Goal: Task Accomplishment & Management: Complete application form

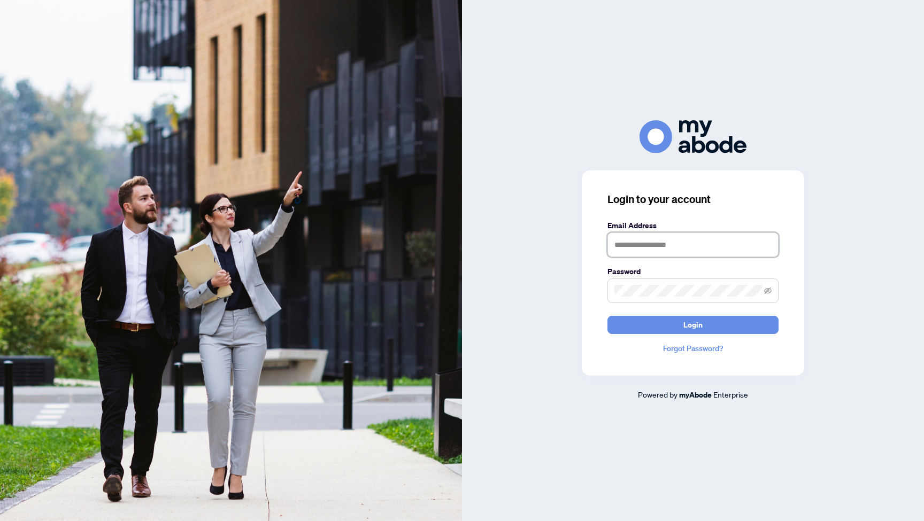
type input "**********"
click at [693, 325] on button "Login" at bounding box center [693, 325] width 171 height 18
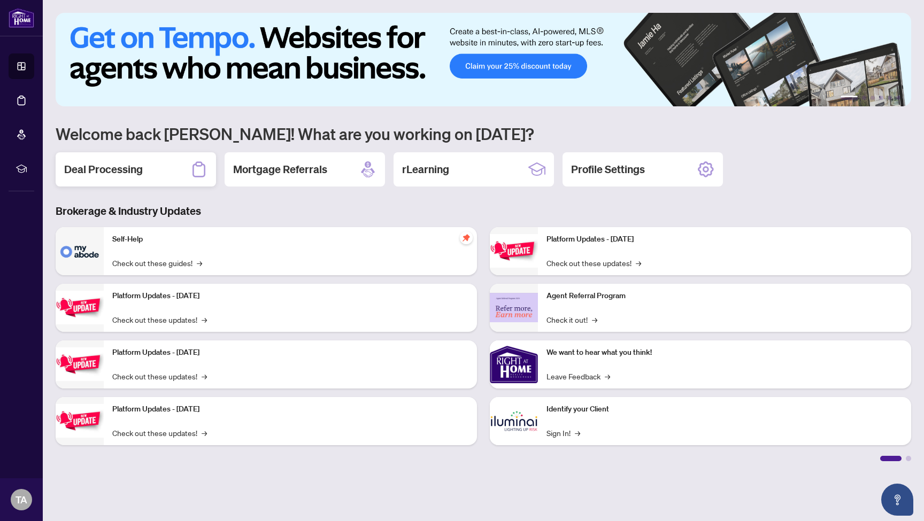
click at [145, 174] on div "Deal Processing" at bounding box center [136, 169] width 160 height 34
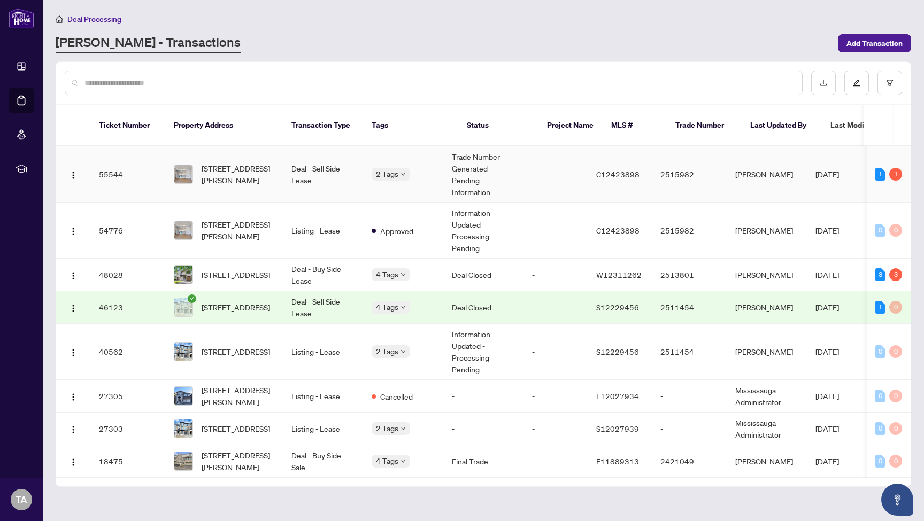
click at [640, 170] on span "C12423898" at bounding box center [617, 175] width 43 height 10
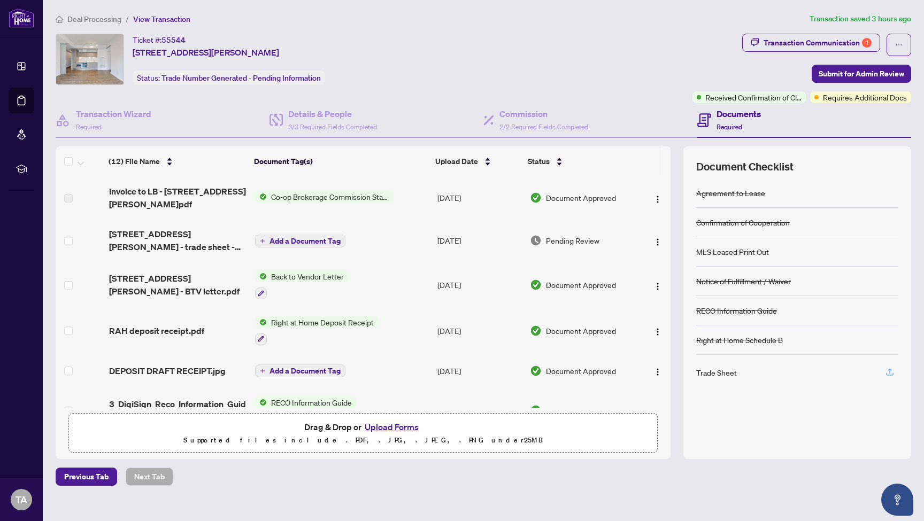
click at [892, 371] on icon "button" at bounding box center [890, 372] width 10 height 10
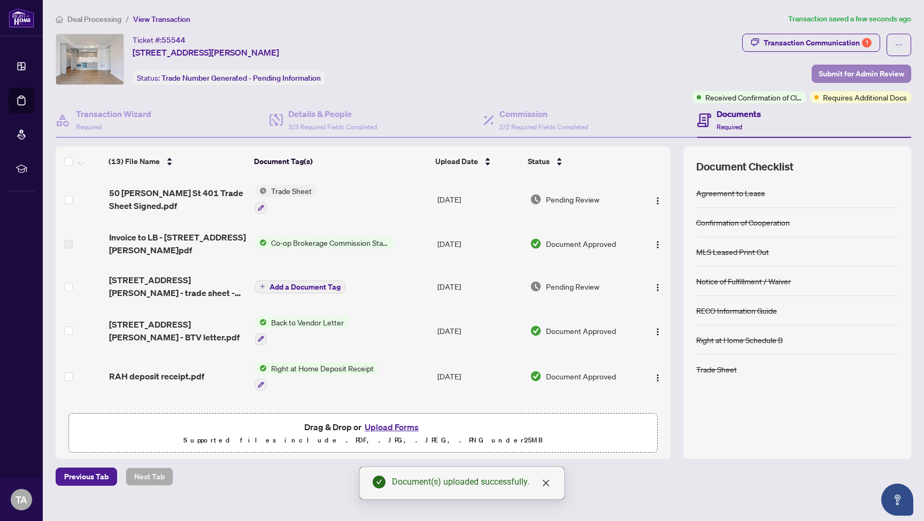
click at [839, 71] on span "Submit for Admin Review" at bounding box center [862, 73] width 86 height 17
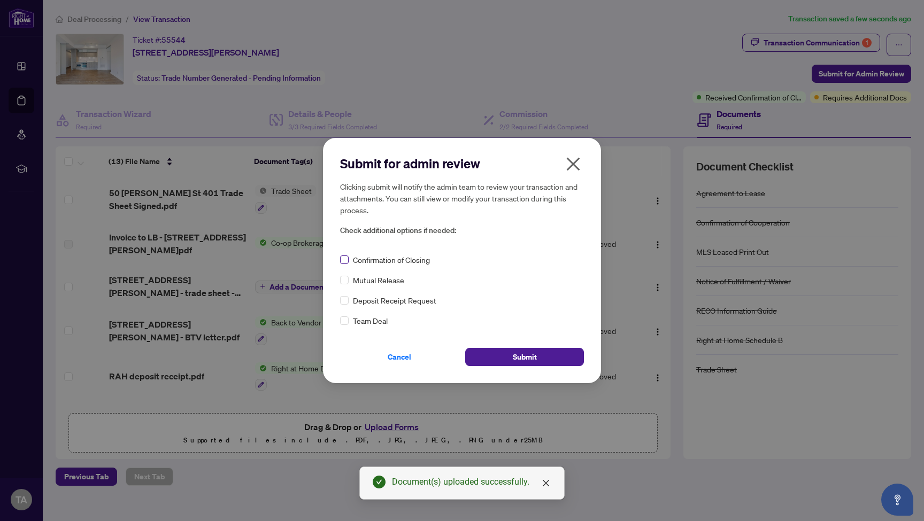
click at [344, 262] on span at bounding box center [344, 260] width 9 height 9
click at [496, 352] on button "Submit" at bounding box center [524, 357] width 119 height 18
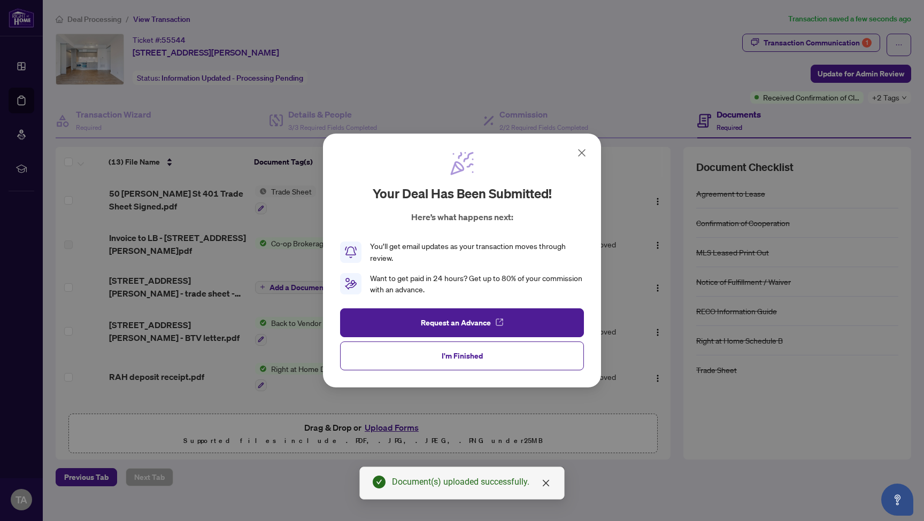
click at [483, 356] on button "I'm Finished" at bounding box center [462, 356] width 244 height 29
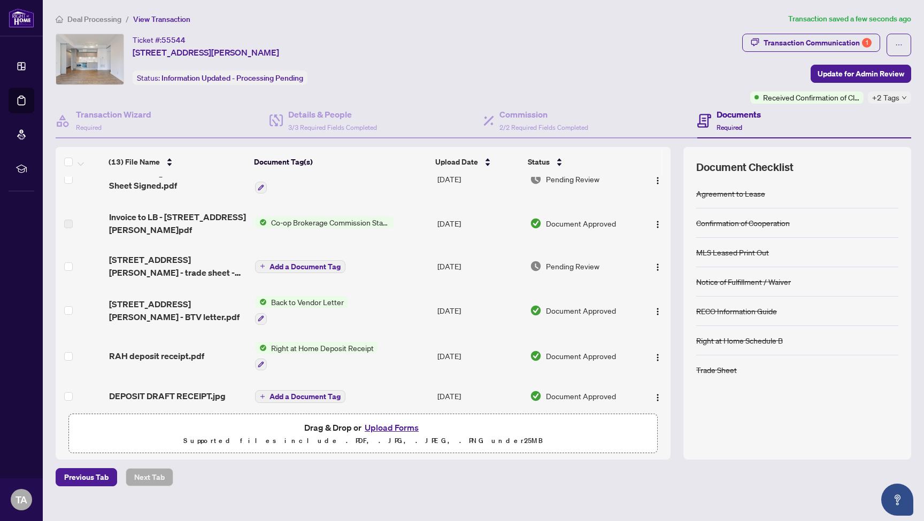
scroll to position [23, 0]
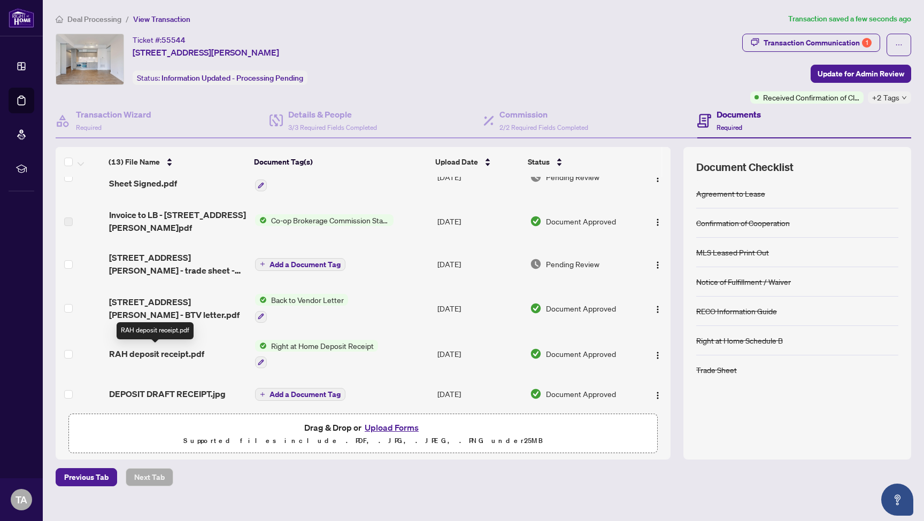
click at [171, 352] on span "RAH deposit receipt.pdf" at bounding box center [156, 354] width 95 height 13
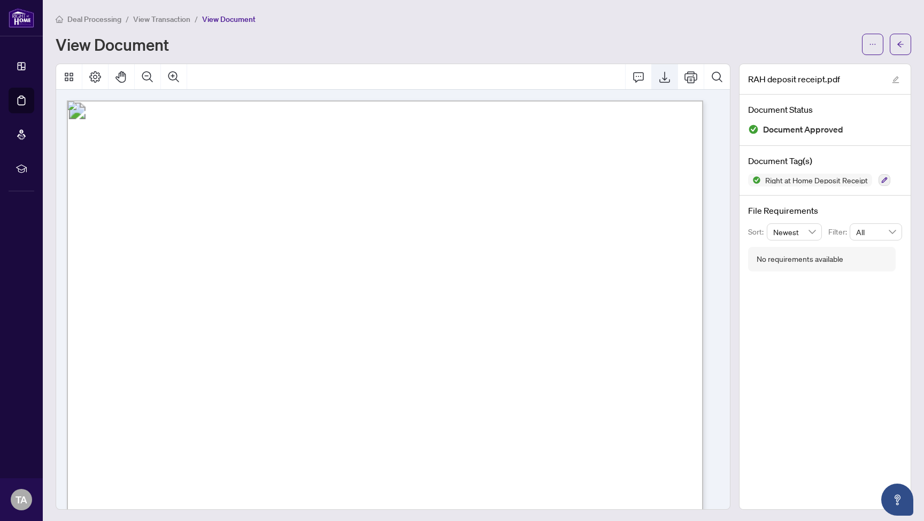
click at [658, 79] on icon "Export" at bounding box center [664, 77] width 13 height 13
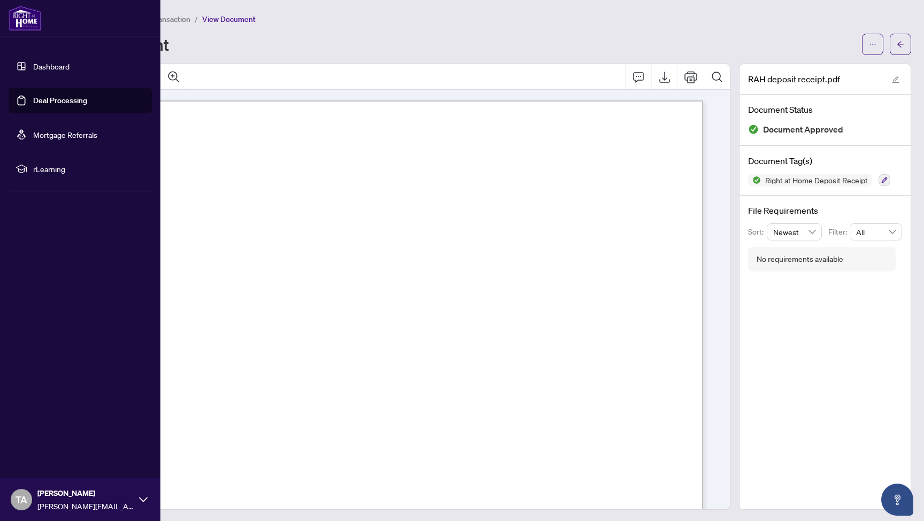
click at [25, 499] on span "TA" at bounding box center [22, 500] width 12 height 15
click at [42, 433] on span "Logout" at bounding box center [43, 436] width 24 height 17
